Goal: Information Seeking & Learning: Learn about a topic

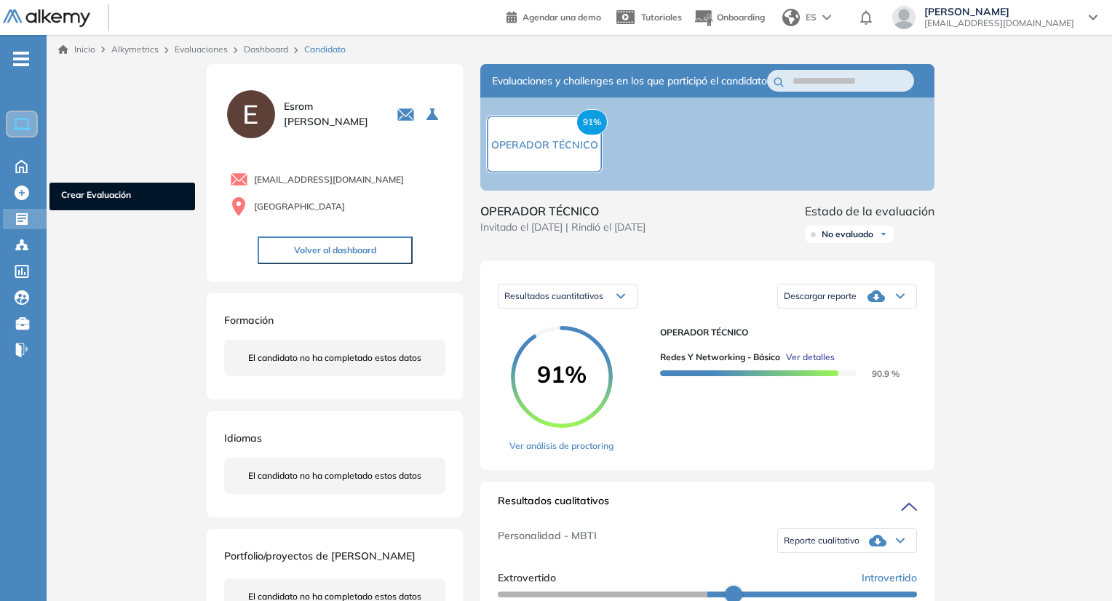
scroll to position [271, 0]
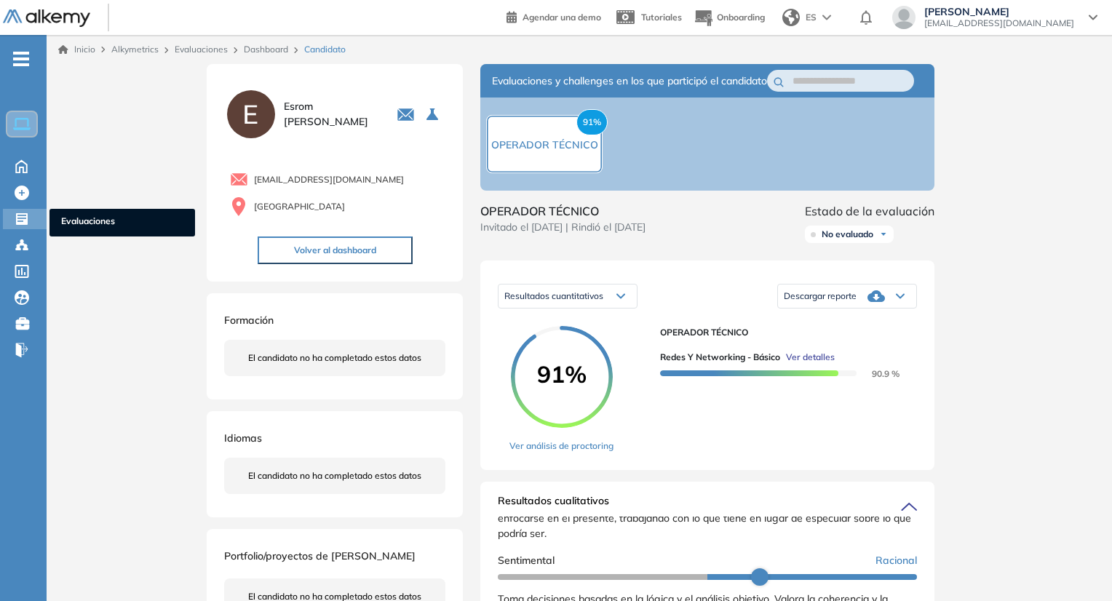
click at [72, 215] on span "Evaluaciones" at bounding box center [122, 223] width 122 height 16
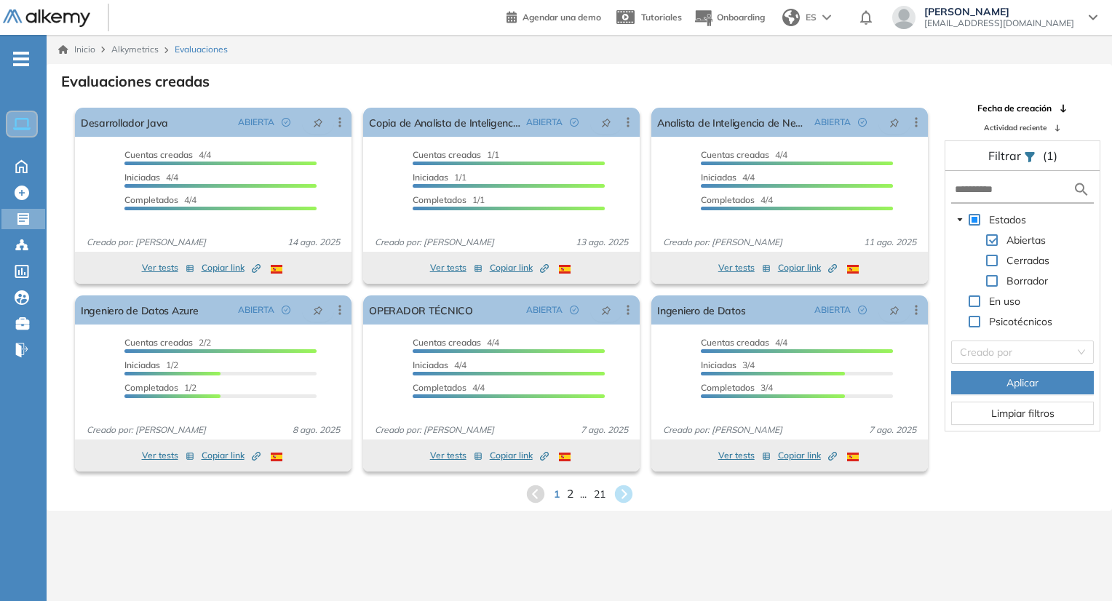
click at [566, 496] on span "2" at bounding box center [569, 494] width 7 height 17
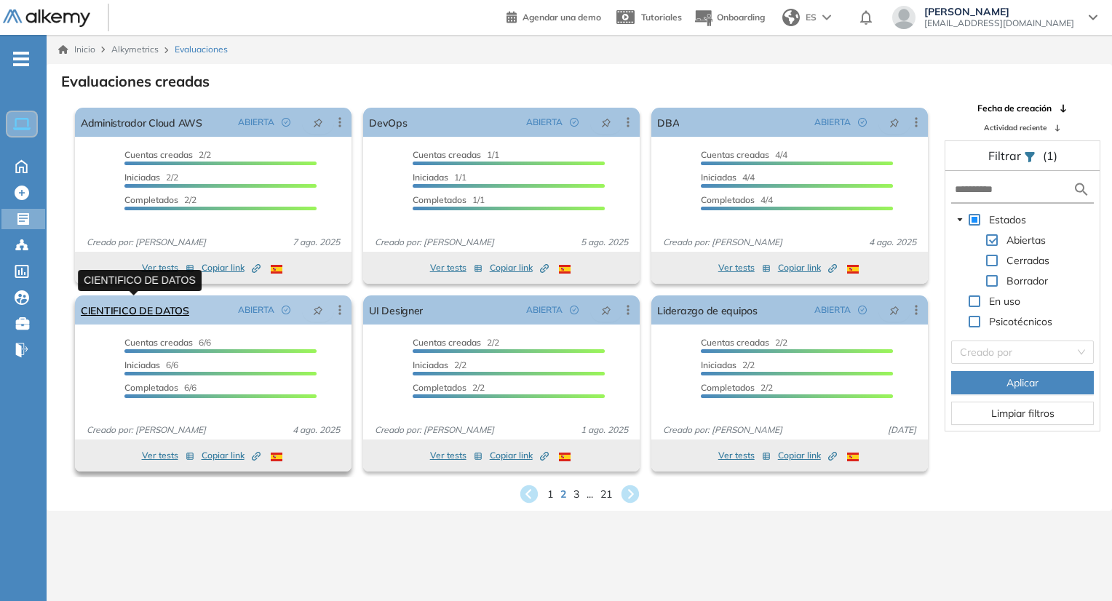
click at [166, 304] on link "CIENTIFICO DE DATOS" at bounding box center [135, 310] width 108 height 29
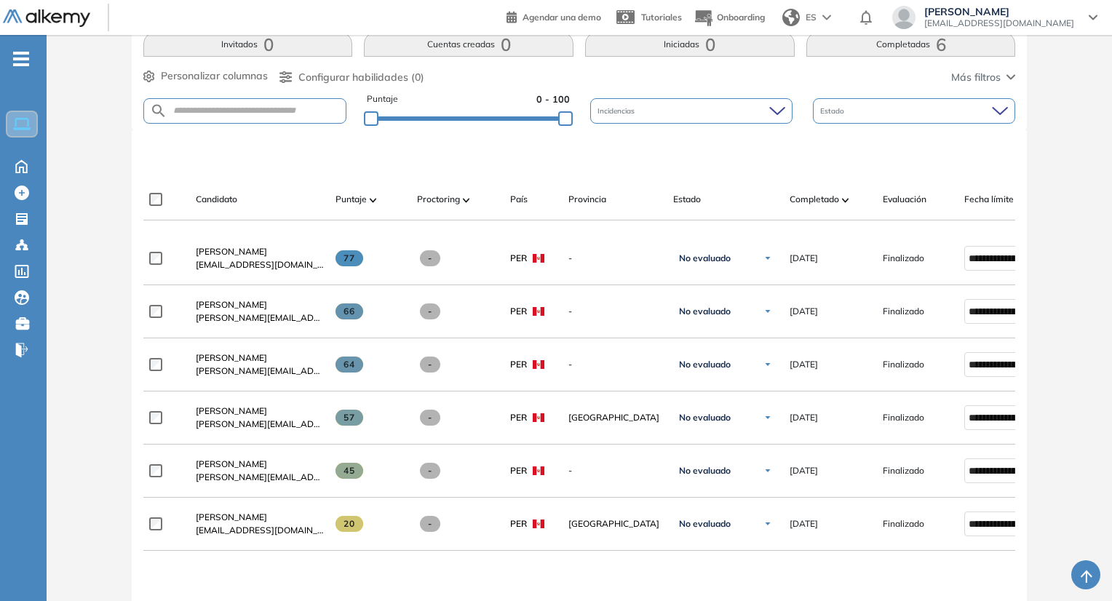
scroll to position [291, 0]
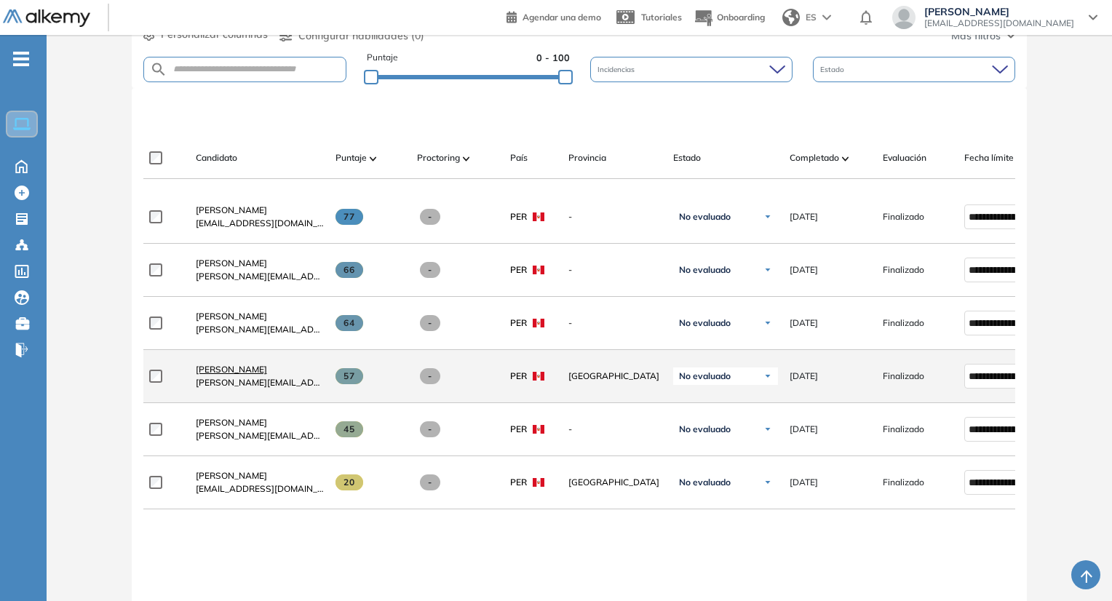
click at [221, 371] on span "[PERSON_NAME]" at bounding box center [231, 369] width 71 height 11
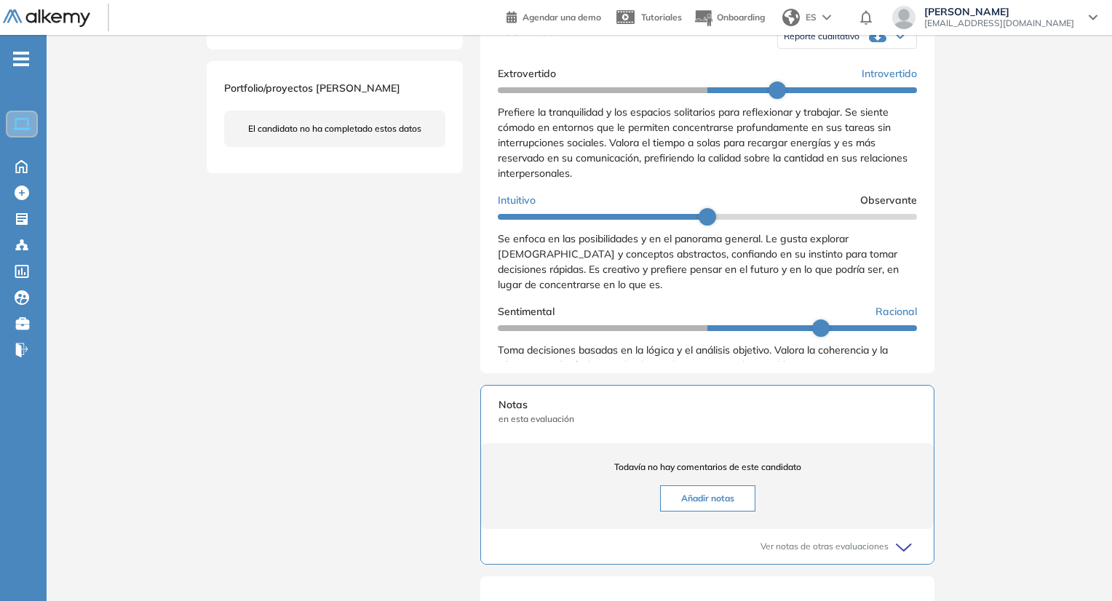
scroll to position [437, 0]
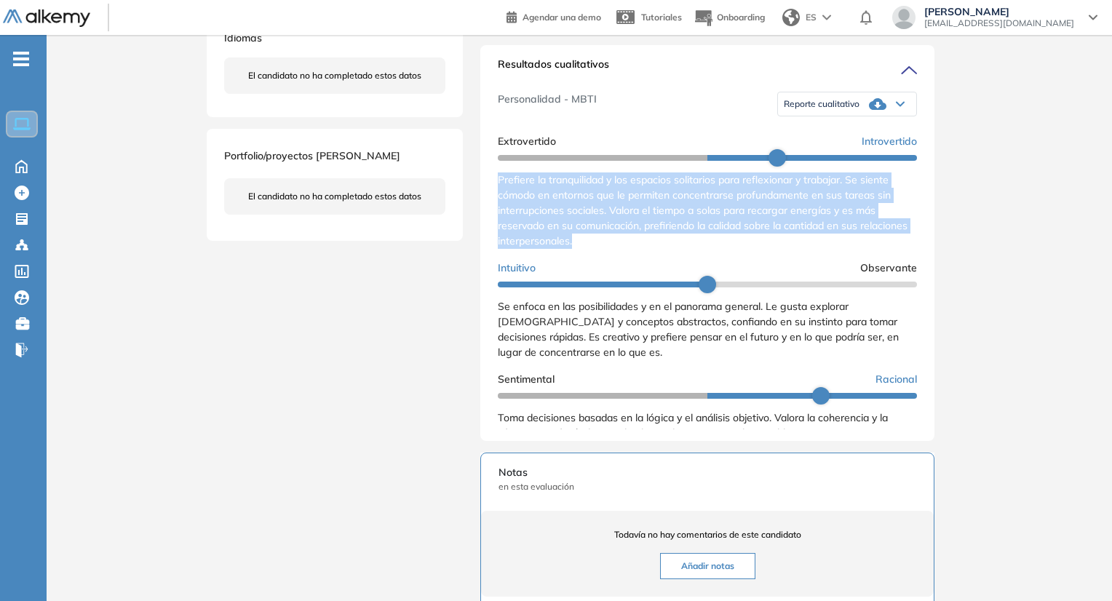
drag, startPoint x: 495, startPoint y: 192, endPoint x: 646, endPoint y: 266, distance: 167.7
click at [646, 266] on div "Resultados cualitativos Personalidad - MBTI Reporte cualitativo Reporte con Afi…" at bounding box center [707, 243] width 454 height 396
copy span "Prefiere la tranquilidad y los espacios solitarios para reflexionar y trabajar.…"
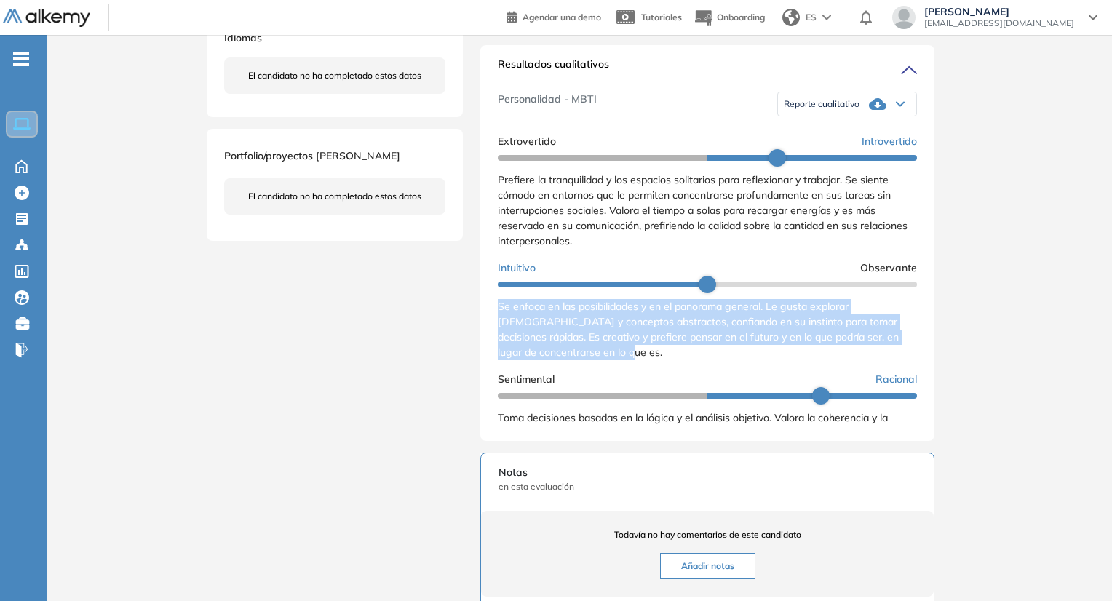
drag, startPoint x: 499, startPoint y: 322, endPoint x: 622, endPoint y: 375, distance: 133.0
click at [622, 375] on div "Extrovertido Introvertido Prefiere la tranquilidad y los espacios solitarios pa…" at bounding box center [707, 414] width 419 height 572
copy span "Se enfoca en las posibilidades y en el panorama general. Le gusta explorar [DEM…"
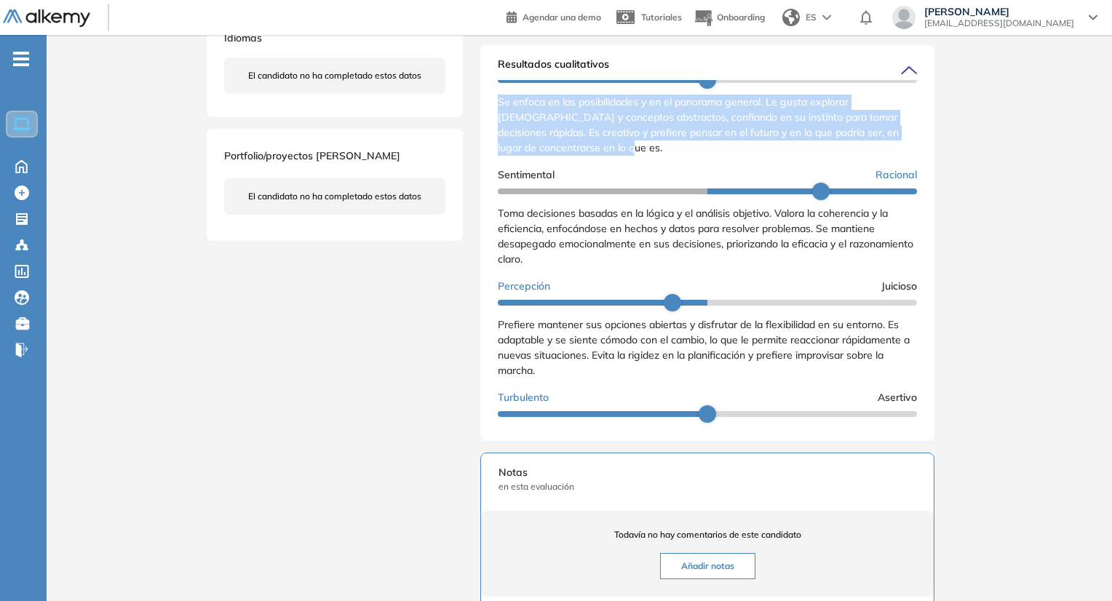
scroll to position [218, 0]
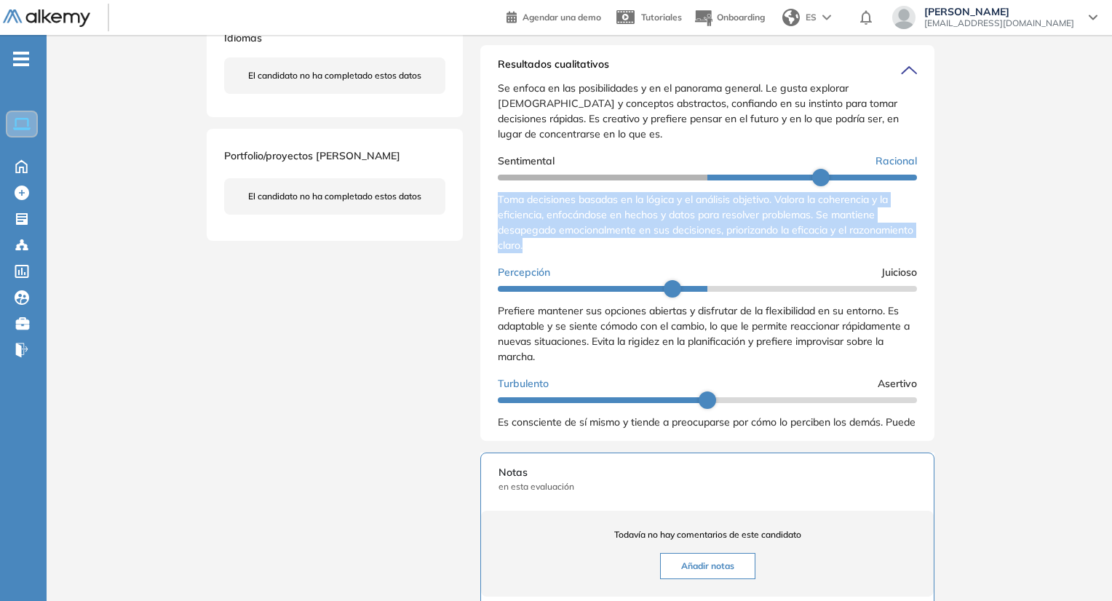
drag, startPoint x: 492, startPoint y: 211, endPoint x: 612, endPoint y: 267, distance: 132.5
click at [612, 267] on div "Resultados cualitativos Personalidad - MBTI Reporte cualitativo Reporte con Afi…" at bounding box center [707, 243] width 454 height 396
copy span "Toma decisiones basadas en la lógica y el análisis objetivo. Valora la coherenc…"
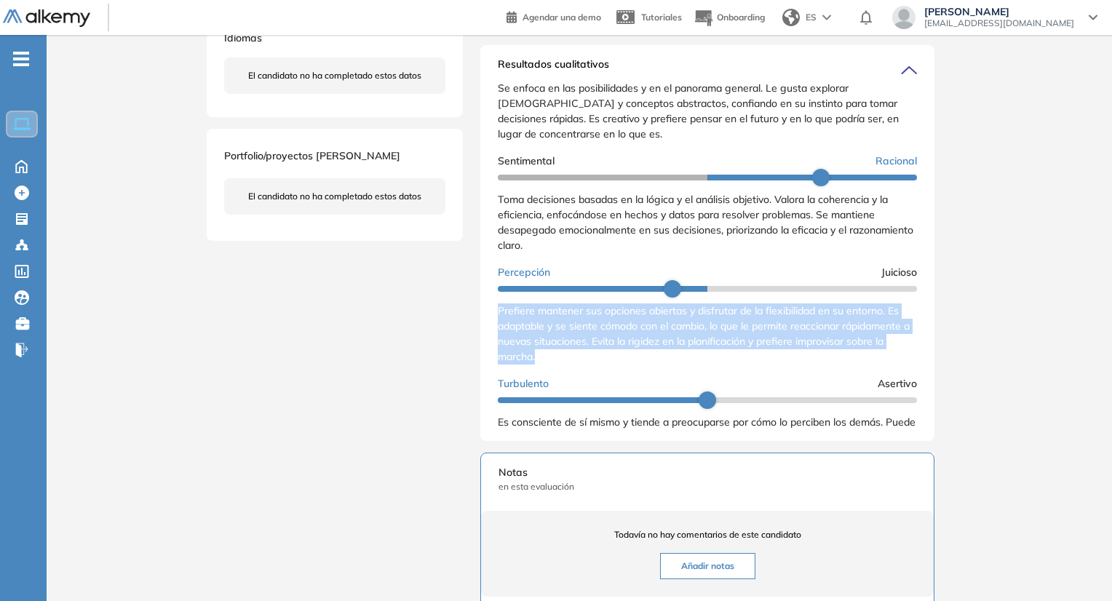
drag, startPoint x: 495, startPoint y: 322, endPoint x: 563, endPoint y: 381, distance: 90.3
click at [563, 381] on div "Resultados cualitativos Personalidad - MBTI Reporte cualitativo Reporte con Afi…" at bounding box center [707, 243] width 454 height 396
copy span "Prefiere mantener sus opciones abiertas y disfrutar de la flexibilidad en su en…"
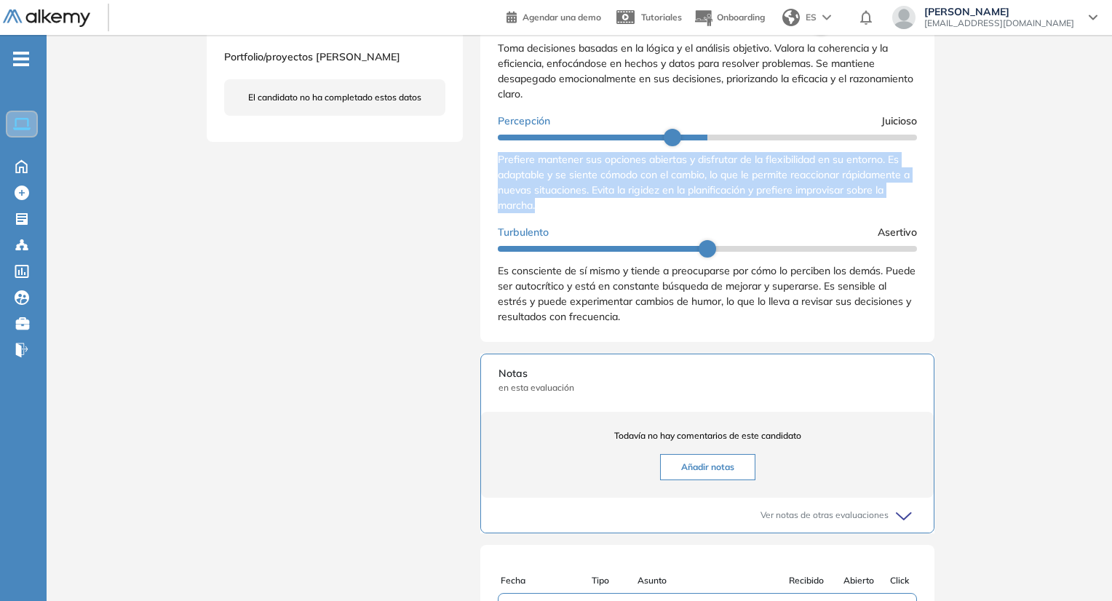
scroll to position [655, 0]
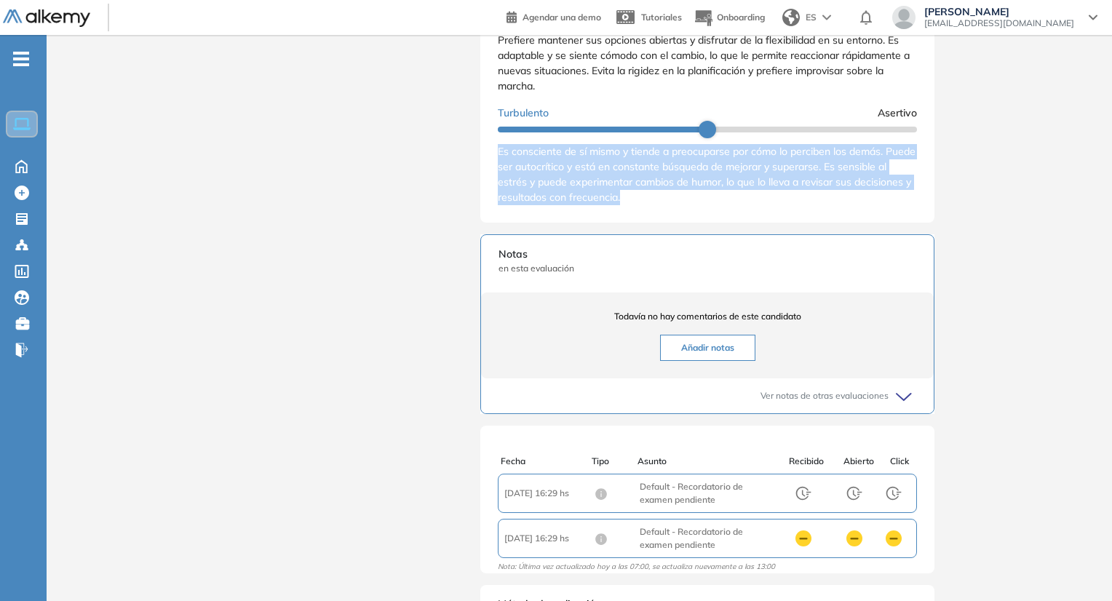
drag, startPoint x: 494, startPoint y: 162, endPoint x: 718, endPoint y: 220, distance: 230.8
click at [718, 220] on div "Resultados cualitativos Personalidad - MBTI Reporte cualitativo Reporte con Afi…" at bounding box center [707, 25] width 454 height 396
copy span "Es consciente de sí mismo y tiende a preocuparse por cómo lo perciben los demás…"
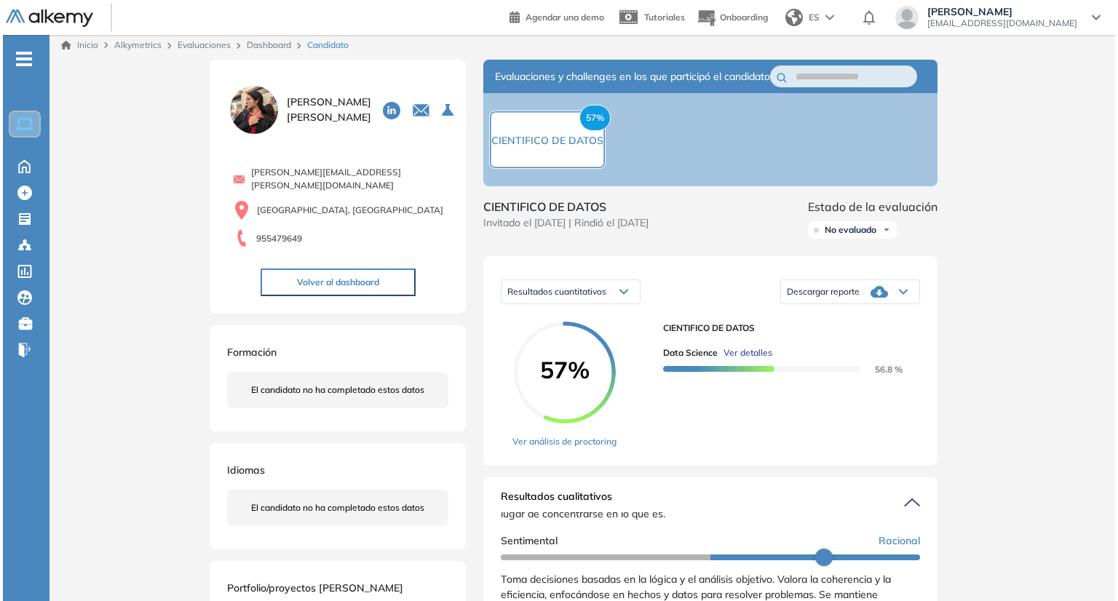
scroll to position [0, 0]
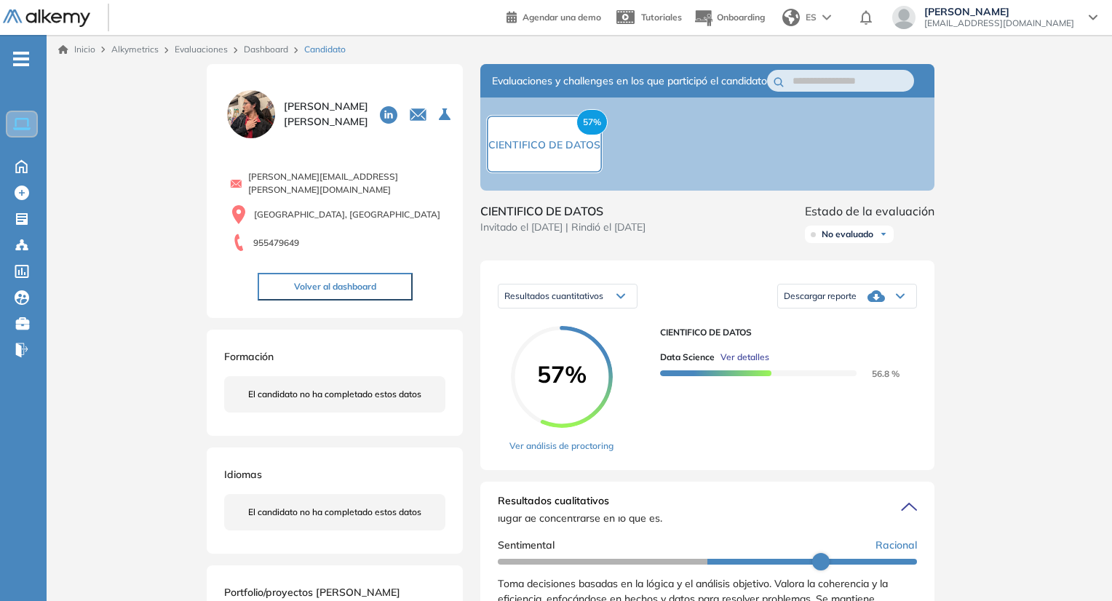
click at [759, 364] on span "Ver detalles" at bounding box center [745, 357] width 49 height 13
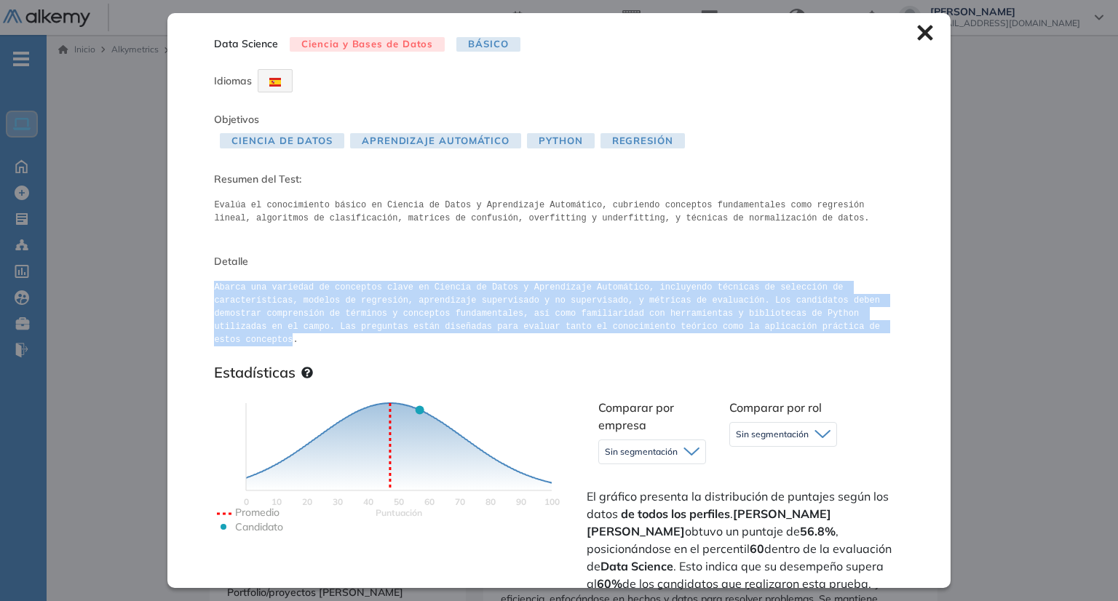
drag, startPoint x: 210, startPoint y: 285, endPoint x: 716, endPoint y: 328, distance: 507.7
click at [716, 328] on div "Data Science Ciencia y Bases de Datos Básico Idiomas Objetivos Ciencia de Datos…" at bounding box center [558, 300] width 783 height 574
copy pre "Abarca una variedad de conceptos clave en Ciencia de Datos y Aprendizaje Automá…"
